Goal: Information Seeking & Learning: Learn about a topic

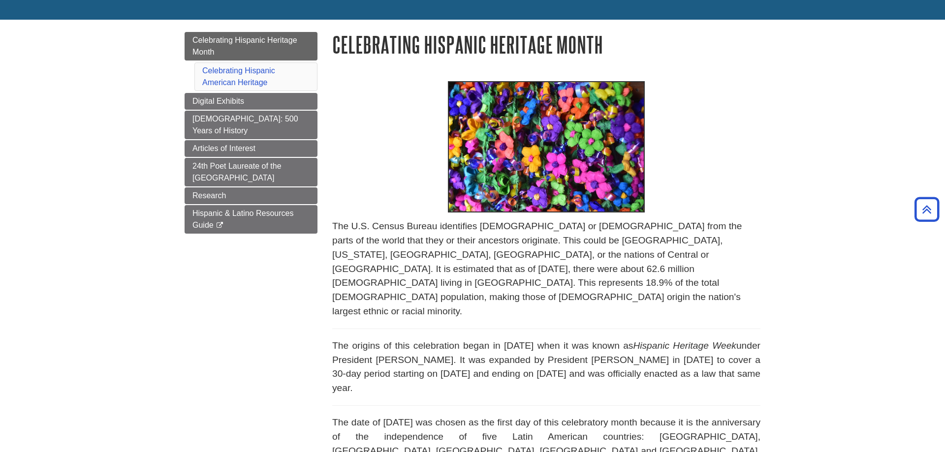
scroll to position [100, 0]
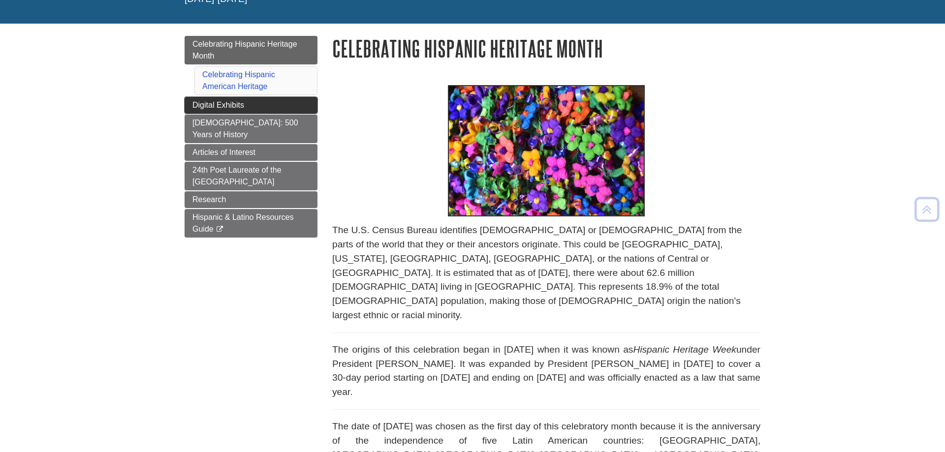
click at [299, 104] on link "Digital Exhibits" at bounding box center [251, 105] width 133 height 17
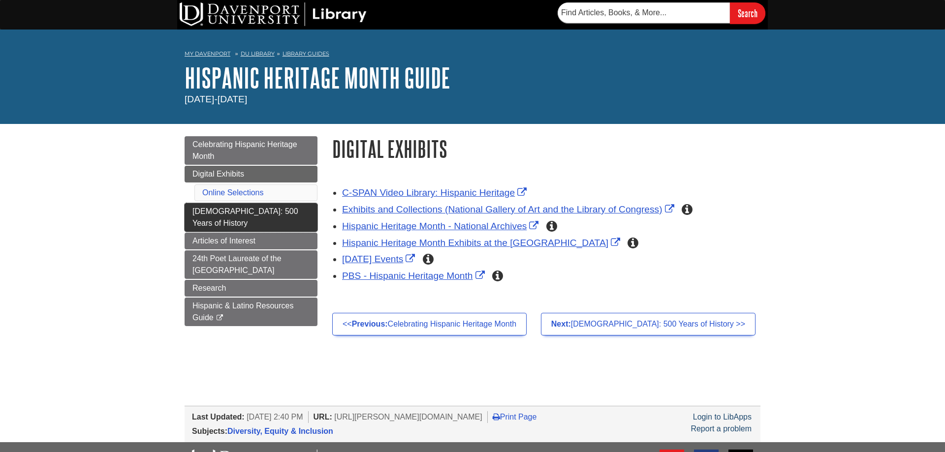
click at [228, 219] on link "[DEMOGRAPHIC_DATA]: 500 Years of History" at bounding box center [251, 217] width 133 height 29
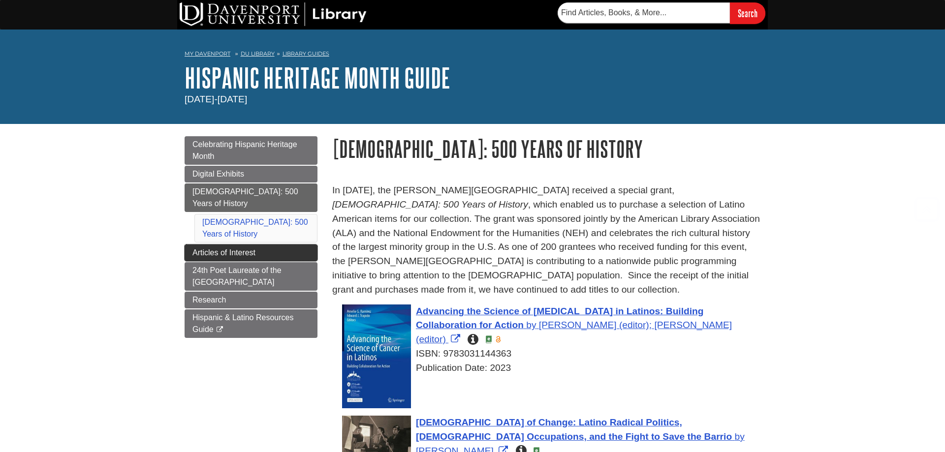
click at [205, 250] on span "Articles of Interest" at bounding box center [223, 253] width 63 height 8
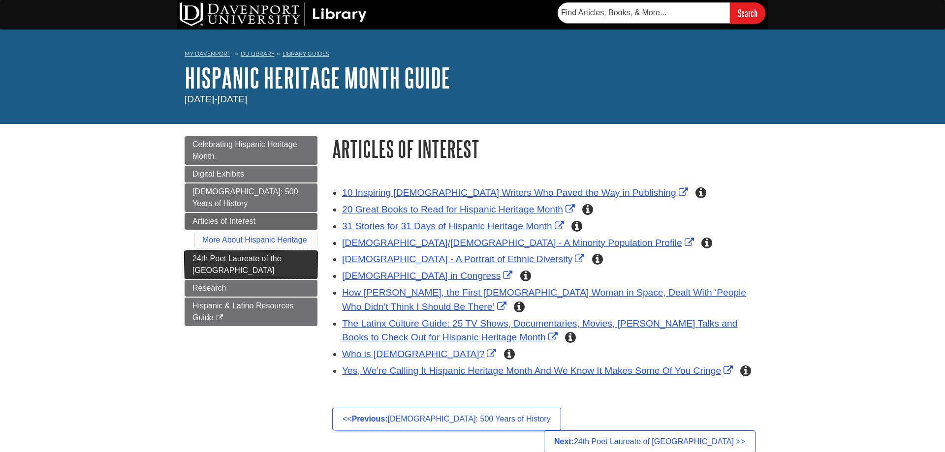
click at [188, 274] on link "24th Poet Laureate of the [GEOGRAPHIC_DATA]" at bounding box center [251, 265] width 133 height 29
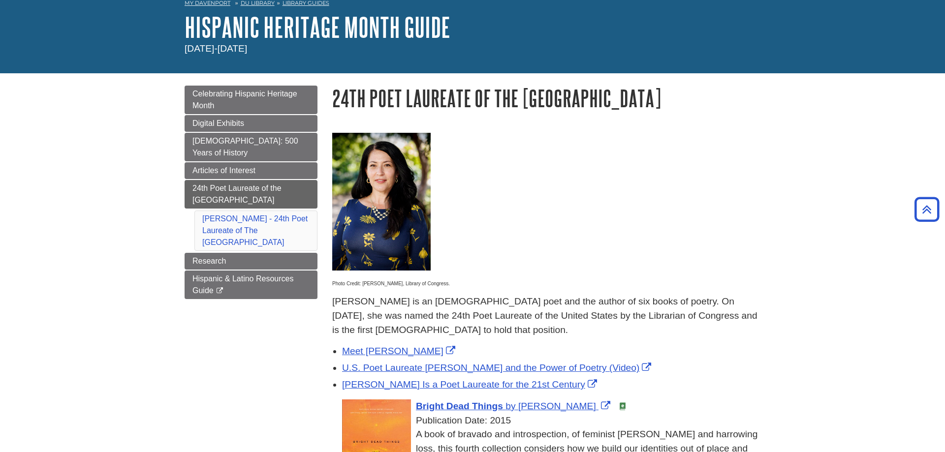
scroll to position [50, 0]
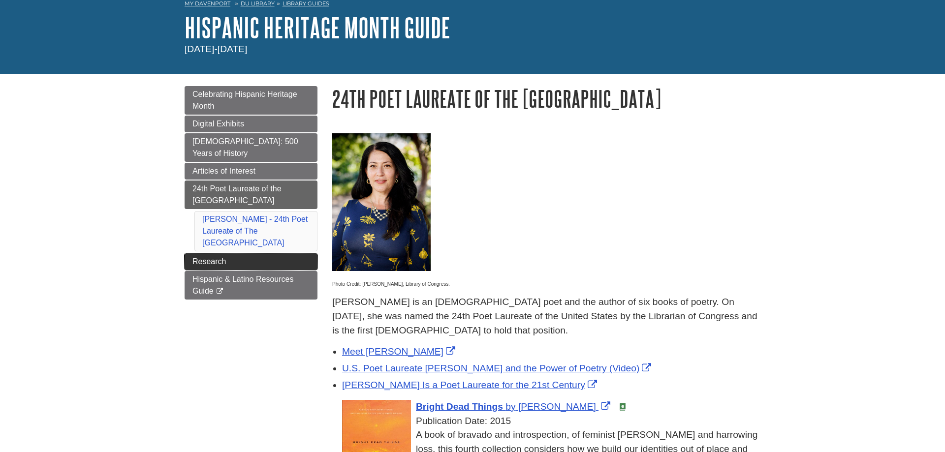
click at [305, 253] on link "Research" at bounding box center [251, 261] width 133 height 17
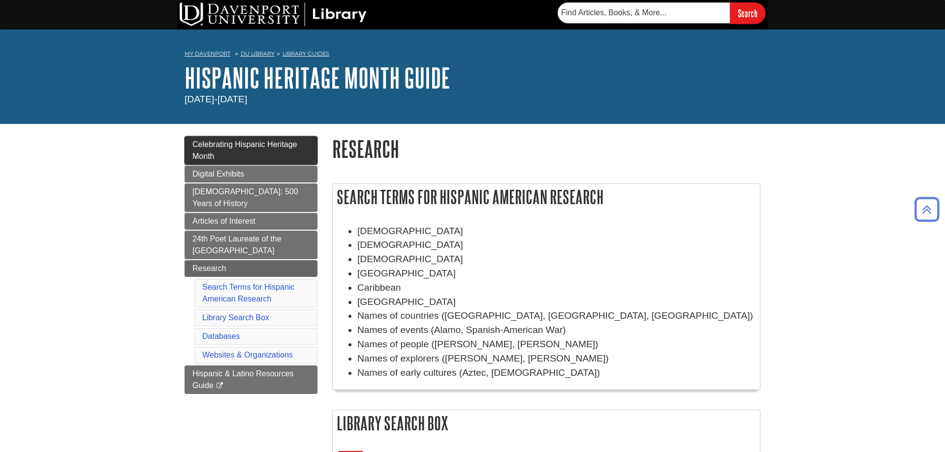
click at [212, 142] on span "Celebrating Hispanic Heritage Month" at bounding box center [244, 150] width 105 height 20
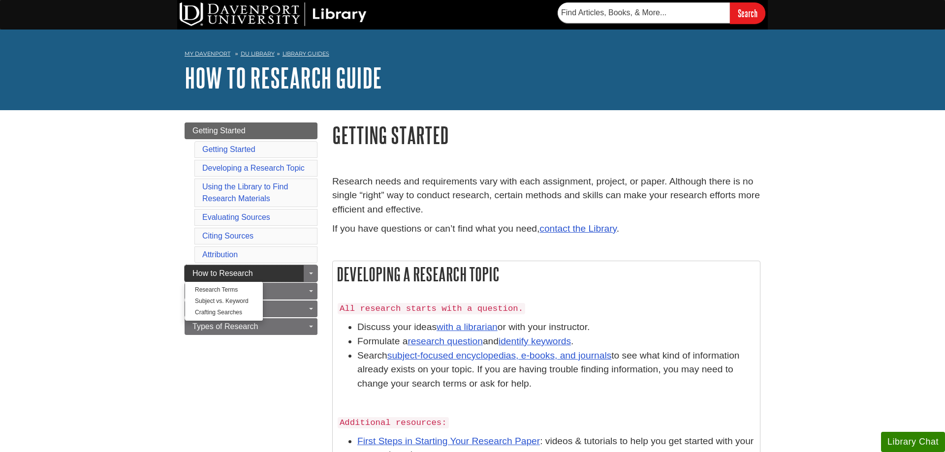
click at [192, 276] on link "How to Research" at bounding box center [251, 273] width 133 height 17
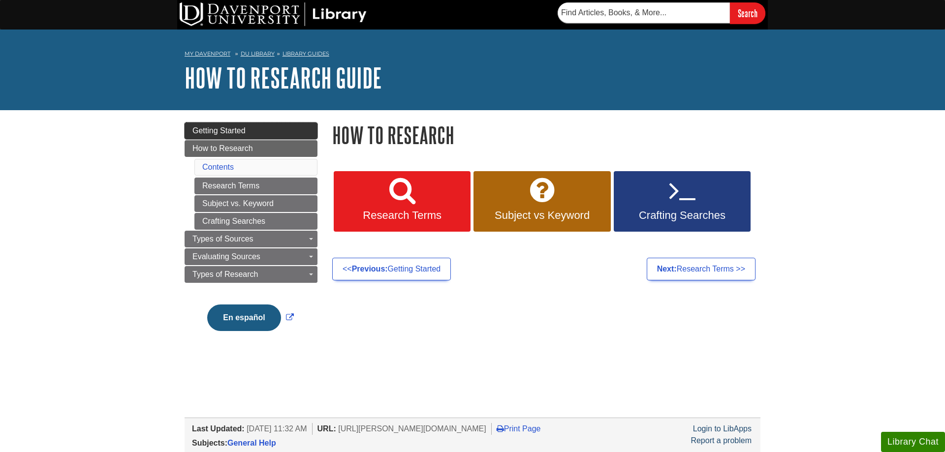
click at [203, 131] on span "Getting Started" at bounding box center [218, 131] width 53 height 8
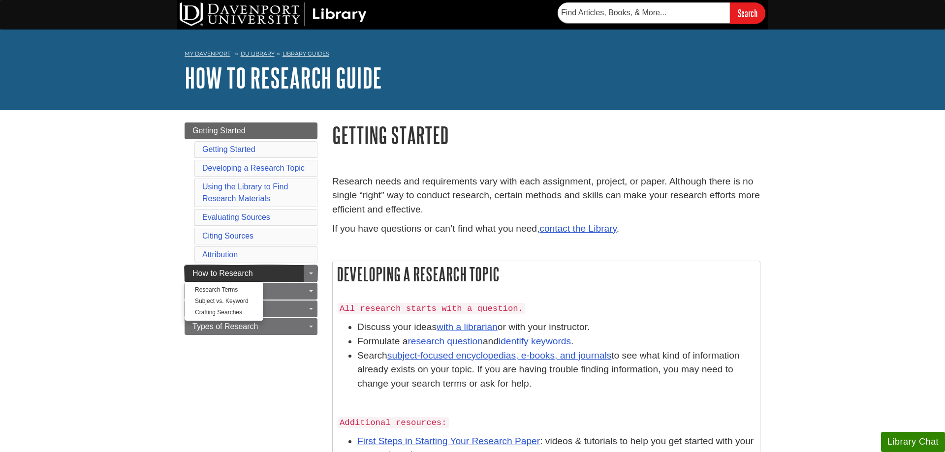
click at [215, 277] on span "How to Research" at bounding box center [222, 273] width 61 height 8
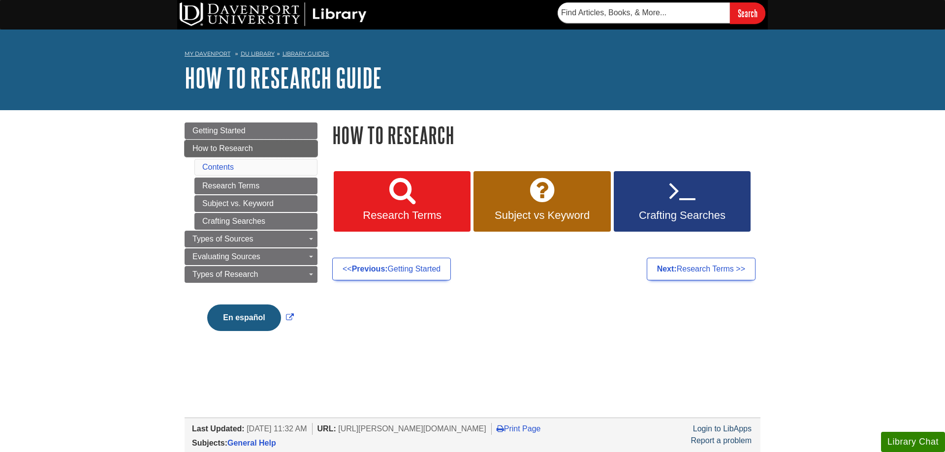
click at [188, 150] on link "How to Research" at bounding box center [251, 148] width 133 height 17
click at [210, 145] on span "How to Research" at bounding box center [222, 148] width 61 height 8
click at [162, 174] on body "Skip to Main Content Search My Davenport DU Library Library Guides How to Resea…" at bounding box center [472, 313] width 945 height 626
click at [205, 134] on span "Getting Started" at bounding box center [218, 131] width 53 height 8
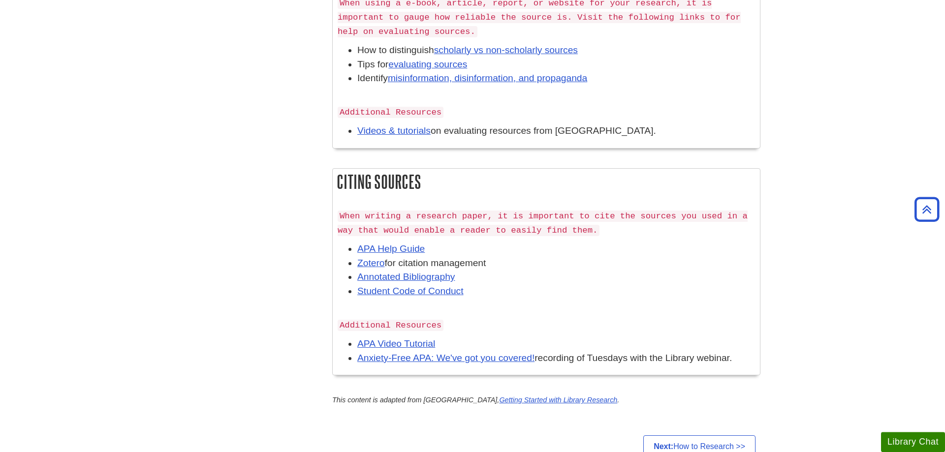
scroll to position [1105, 0]
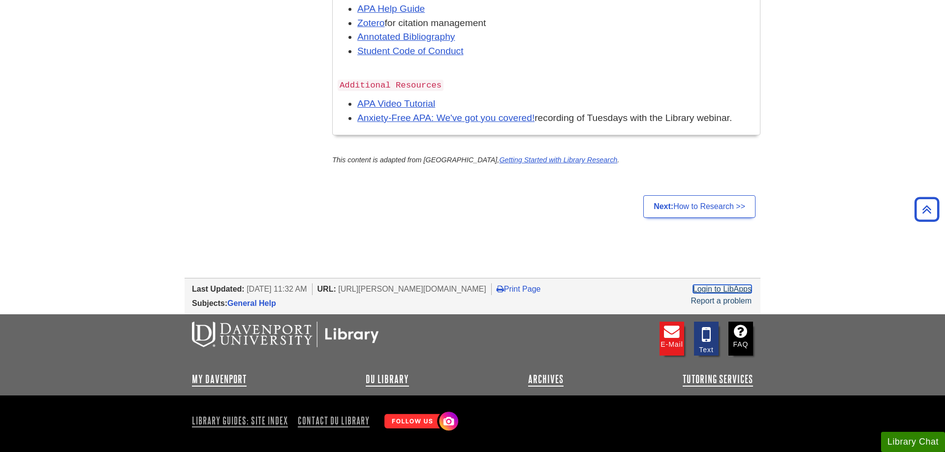
click at [732, 293] on link "Login to LibApps" at bounding box center [722, 289] width 59 height 8
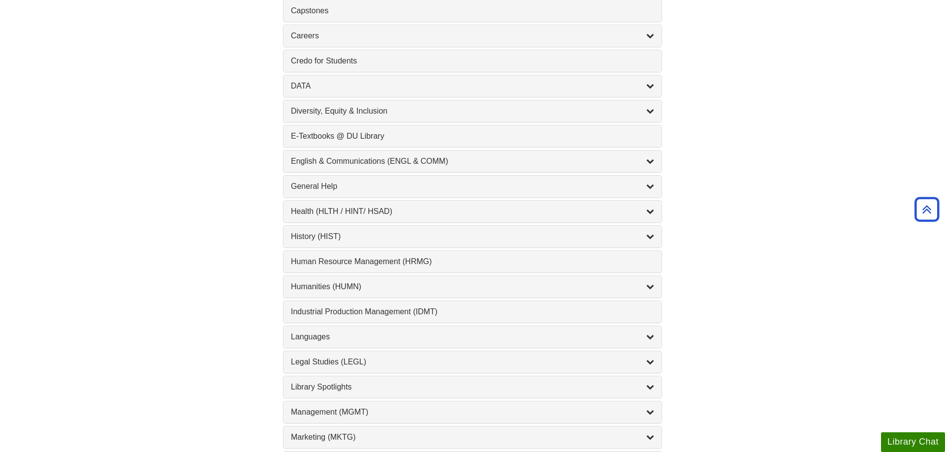
scroll to position [502, 0]
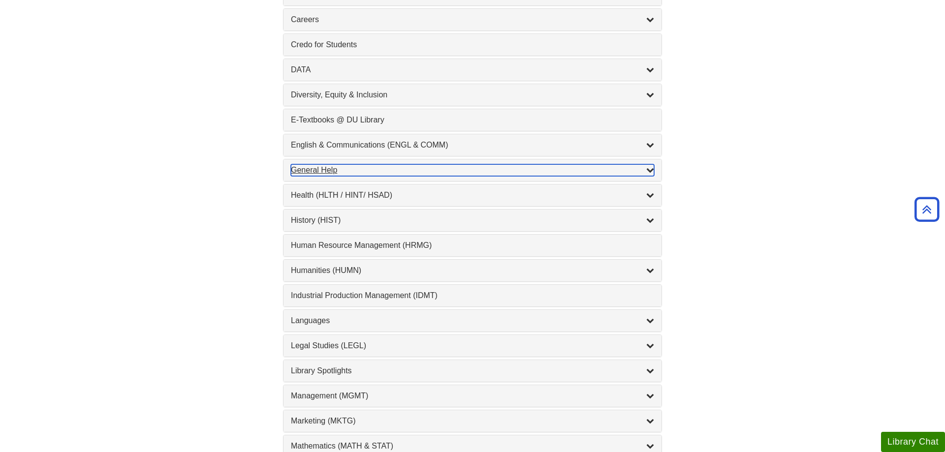
click at [342, 175] on div "General Help , 16 guides" at bounding box center [472, 170] width 363 height 12
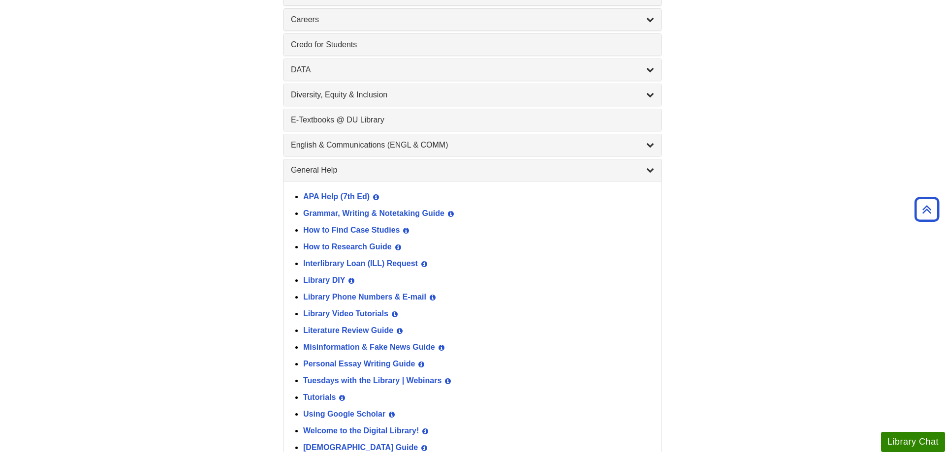
click at [347, 244] on div "How to Research Guide View Guide Info" at bounding box center [478, 247] width 351 height 17
click at [348, 251] on link "How to Research Guide" at bounding box center [347, 247] width 89 height 8
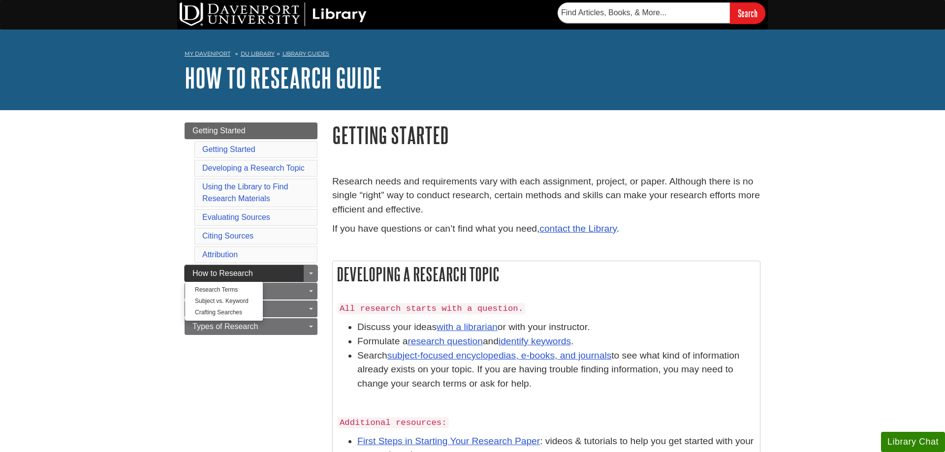
click at [211, 272] on span "How to Research" at bounding box center [222, 273] width 61 height 8
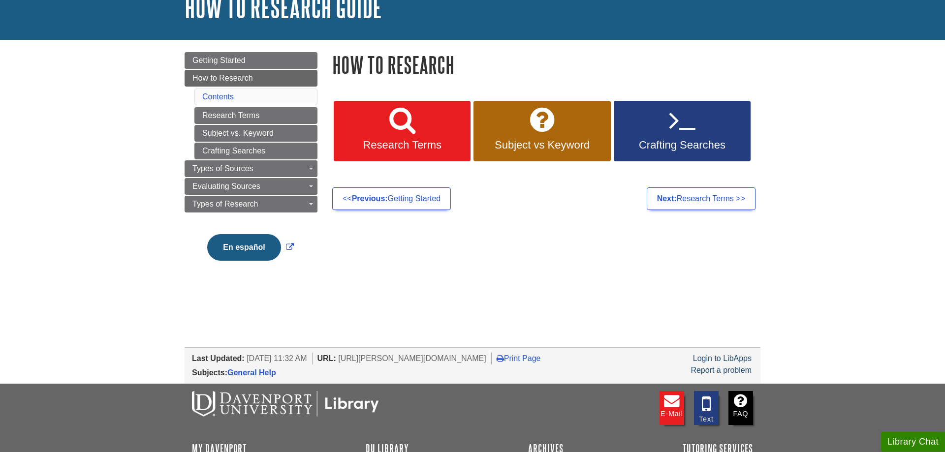
scroll to position [100, 0]
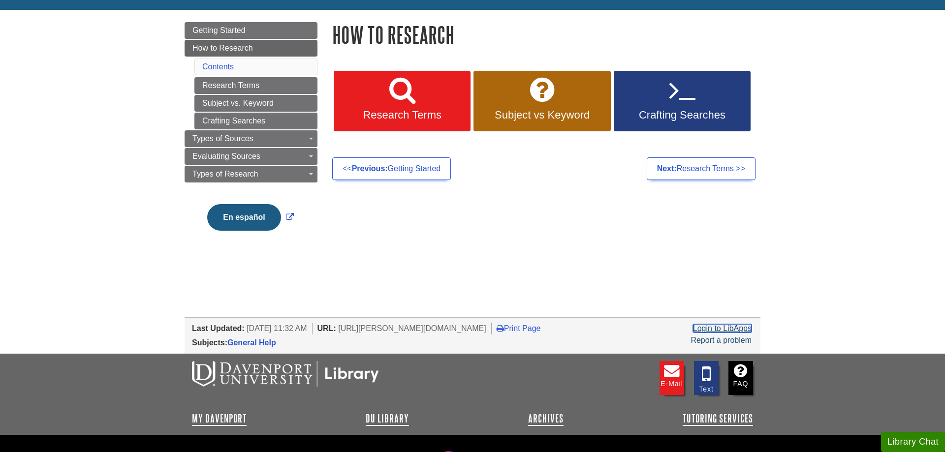
click at [711, 330] on link "Login to LibApps" at bounding box center [722, 328] width 59 height 8
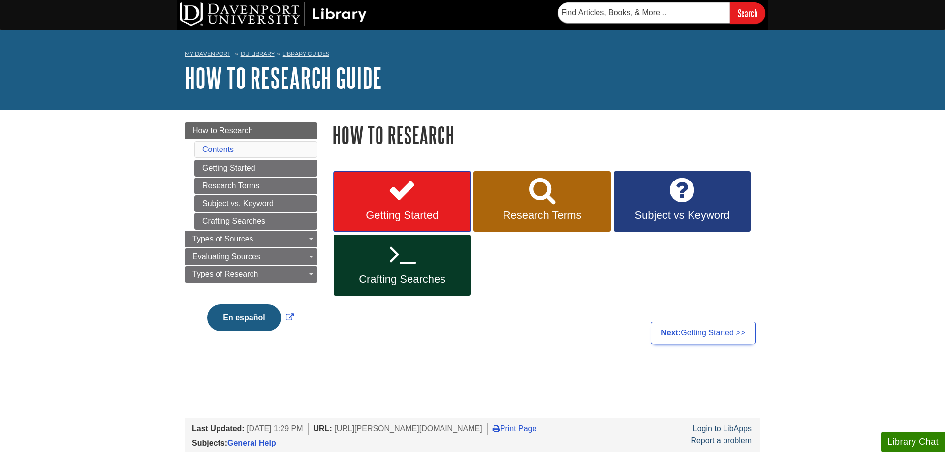
click at [433, 204] on link "Getting Started" at bounding box center [402, 201] width 137 height 61
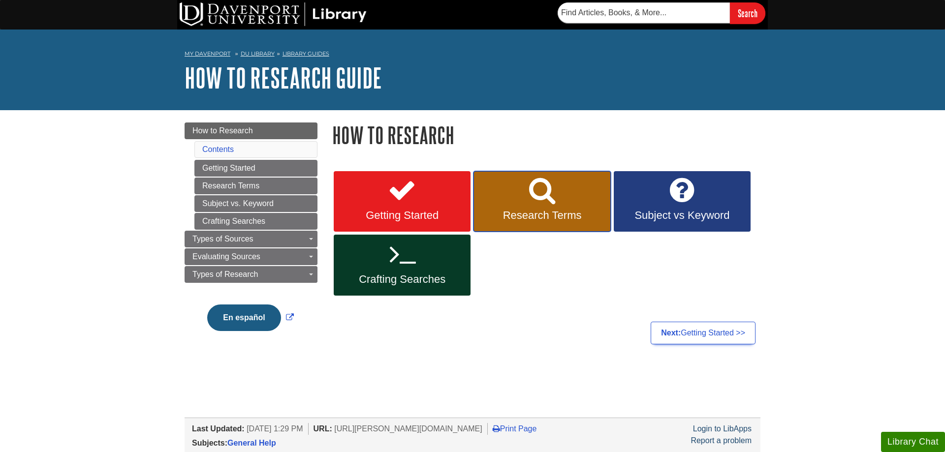
click at [559, 210] on span "Research Terms" at bounding box center [542, 215] width 122 height 13
click at [728, 192] on link "Subject vs Keyword" at bounding box center [682, 201] width 137 height 61
click at [441, 290] on link "Crafting Searches" at bounding box center [402, 265] width 137 height 61
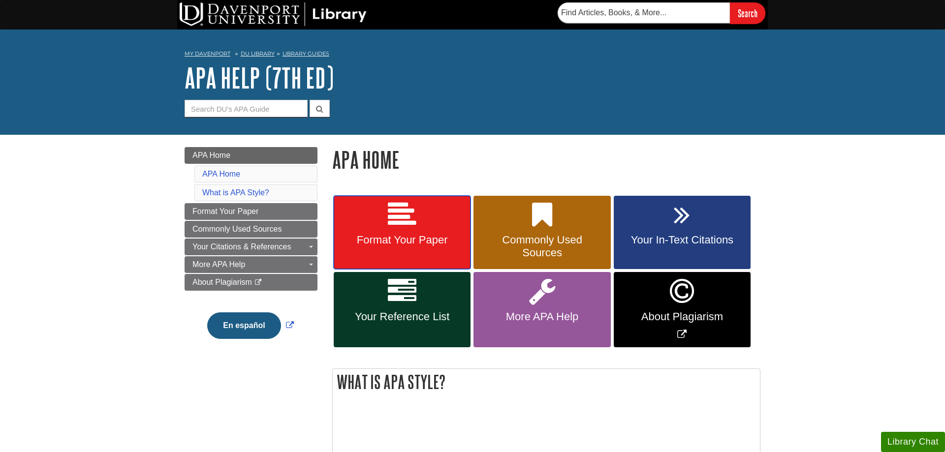
click at [398, 209] on icon at bounding box center [402, 215] width 29 height 29
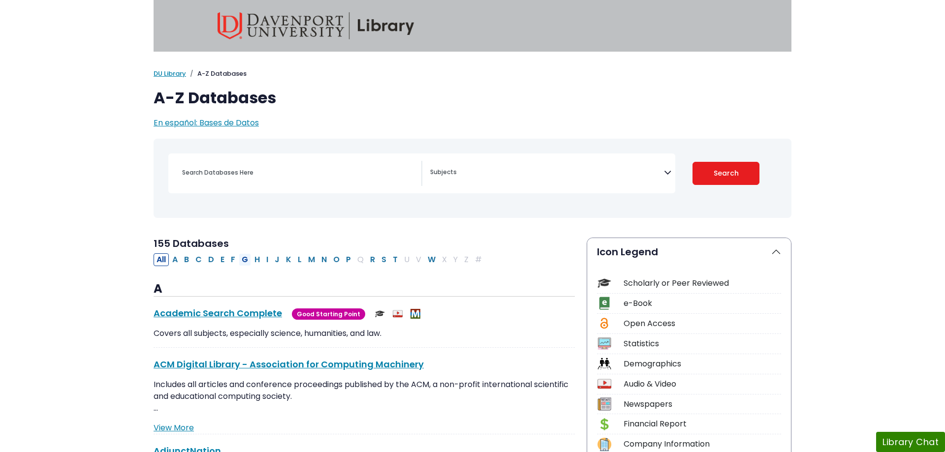
click at [244, 260] on button "G" at bounding box center [245, 259] width 12 height 13
select select "Database Subject Filter"
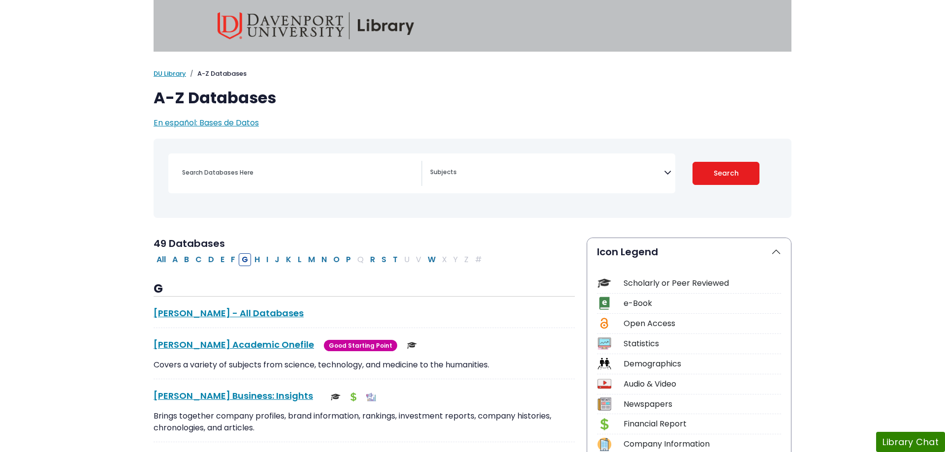
scroll to position [151, 0]
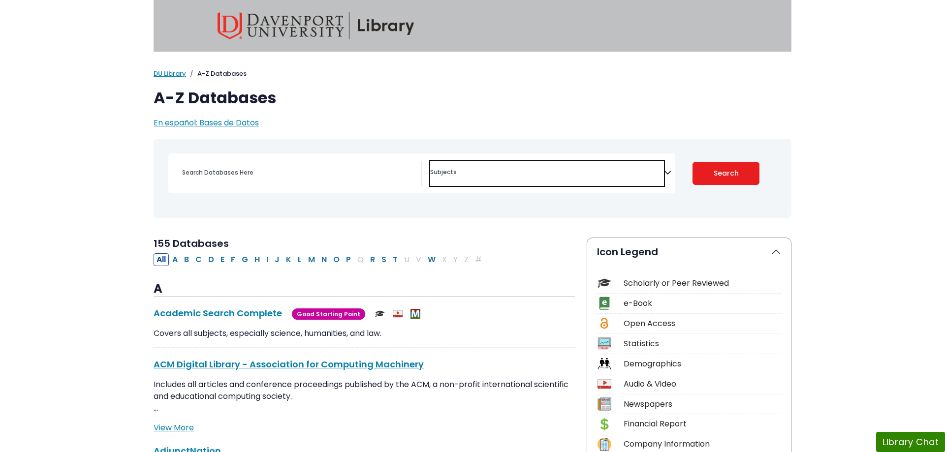
click at [540, 179] on span "Search filters" at bounding box center [547, 173] width 234 height 25
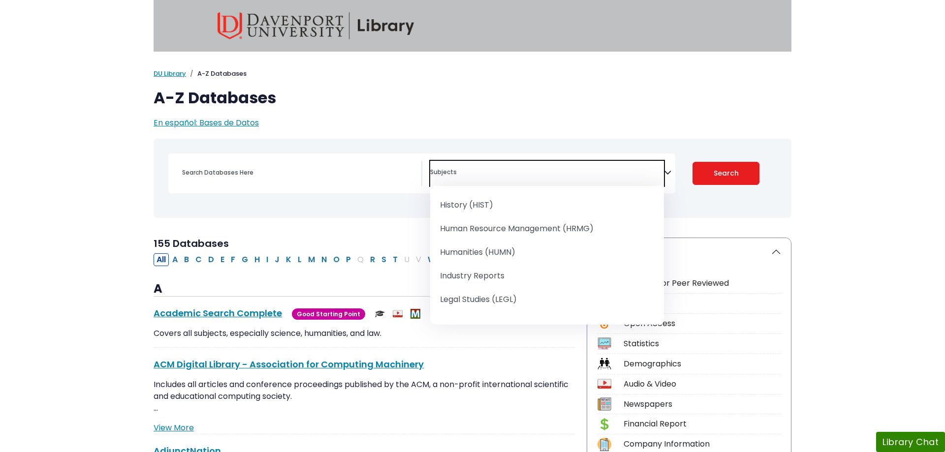
scroll to position [679, 0]
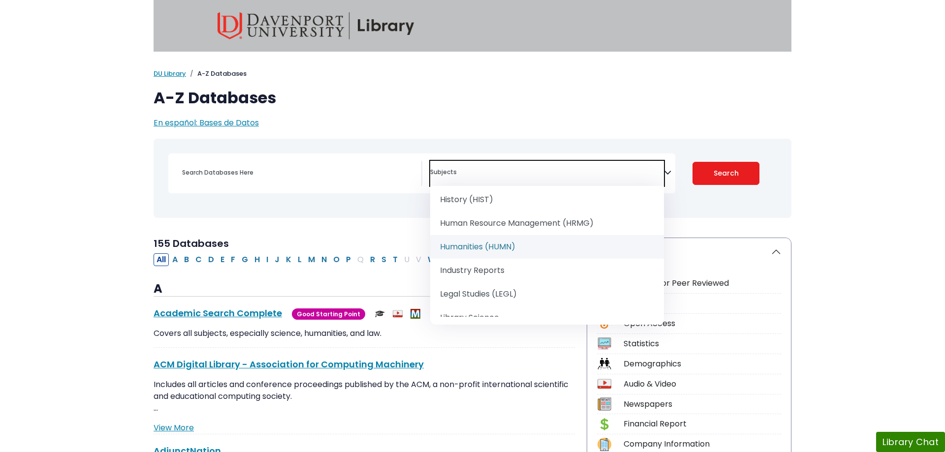
select select "219064"
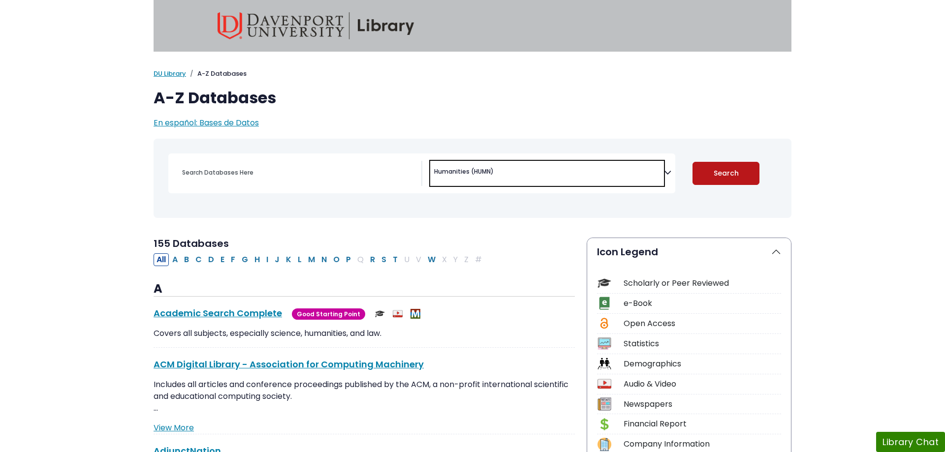
click at [722, 175] on button "Search" at bounding box center [726, 173] width 67 height 23
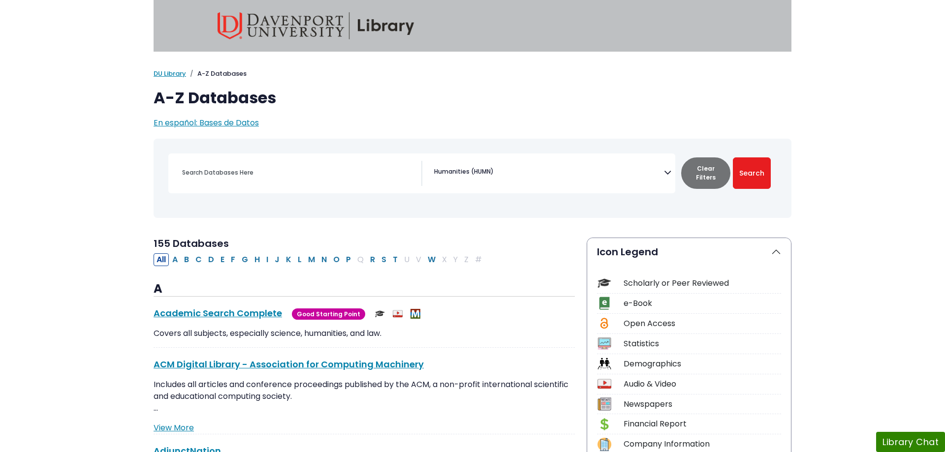
scroll to position [428, 0]
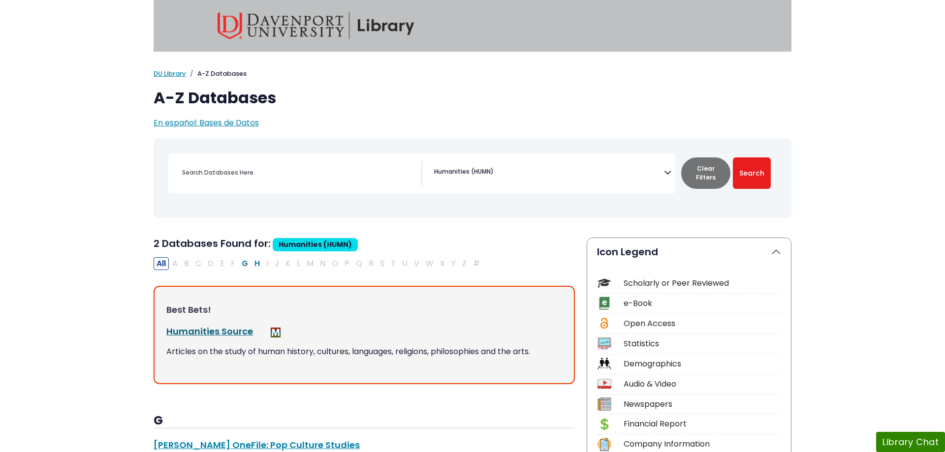
click at [194, 331] on link "Humanities Source This link opens in a new window" at bounding box center [209, 331] width 87 height 12
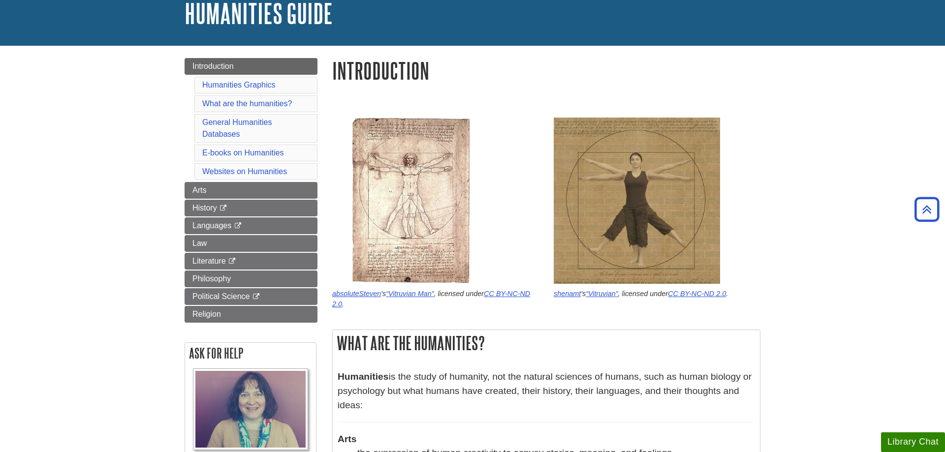
scroll to position [63, 0]
